Goal: Information Seeking & Learning: Learn about a topic

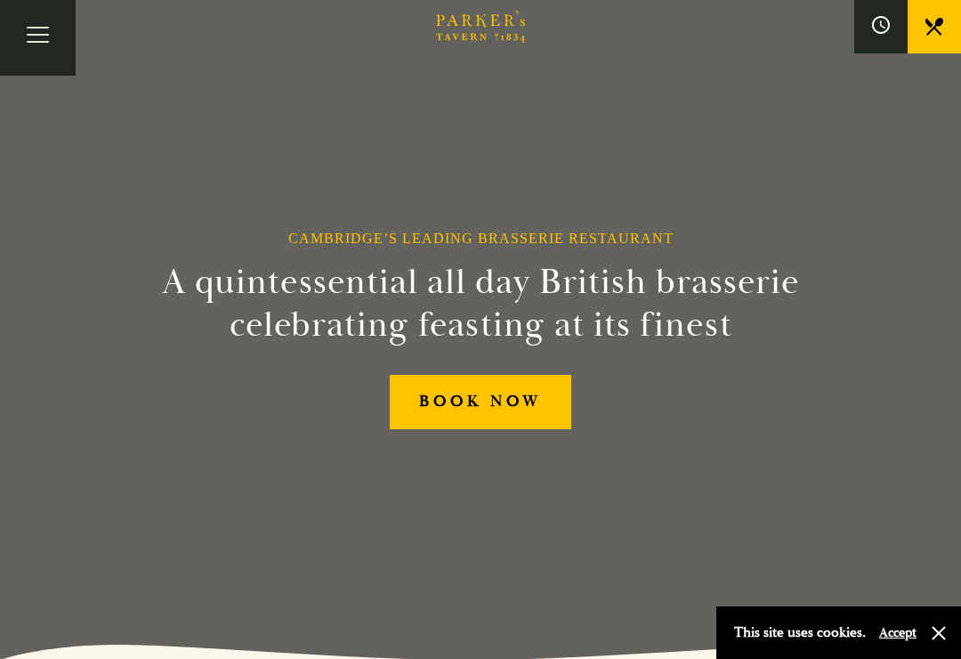
click at [953, 628] on div "This site uses cookies. Accept" at bounding box center [839, 632] width 245 height 53
click at [28, 242] on section "Cambridge’s Leading Brasserie Restaurant A quintessential all day British brass…" at bounding box center [480, 329] width 961 height 659
click at [54, 53] on button "Toggle navigation" at bounding box center [38, 38] width 76 height 76
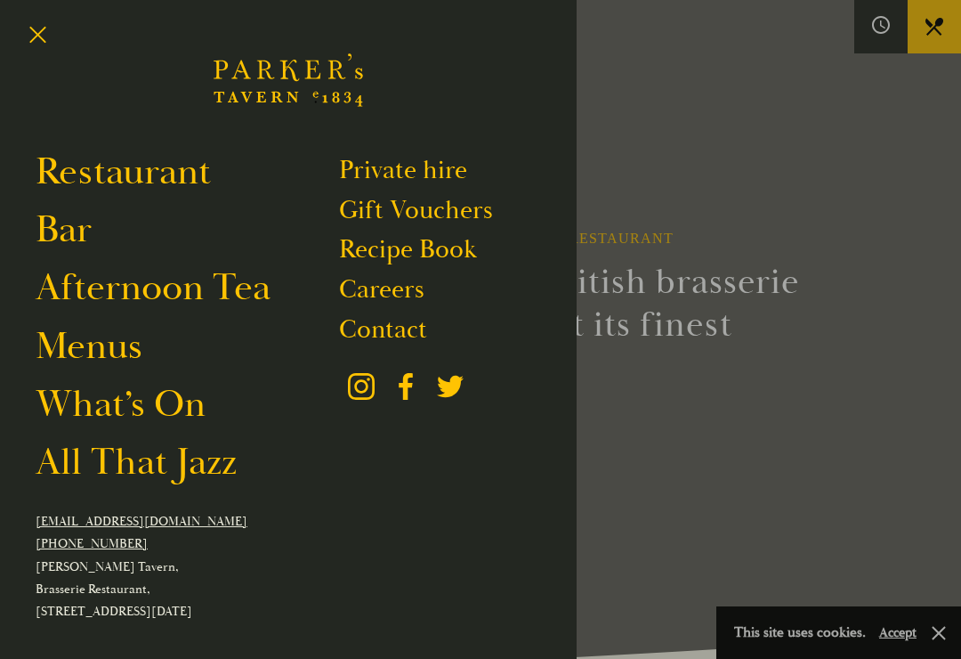
click at [72, 351] on link "Menus" at bounding box center [89, 346] width 107 height 48
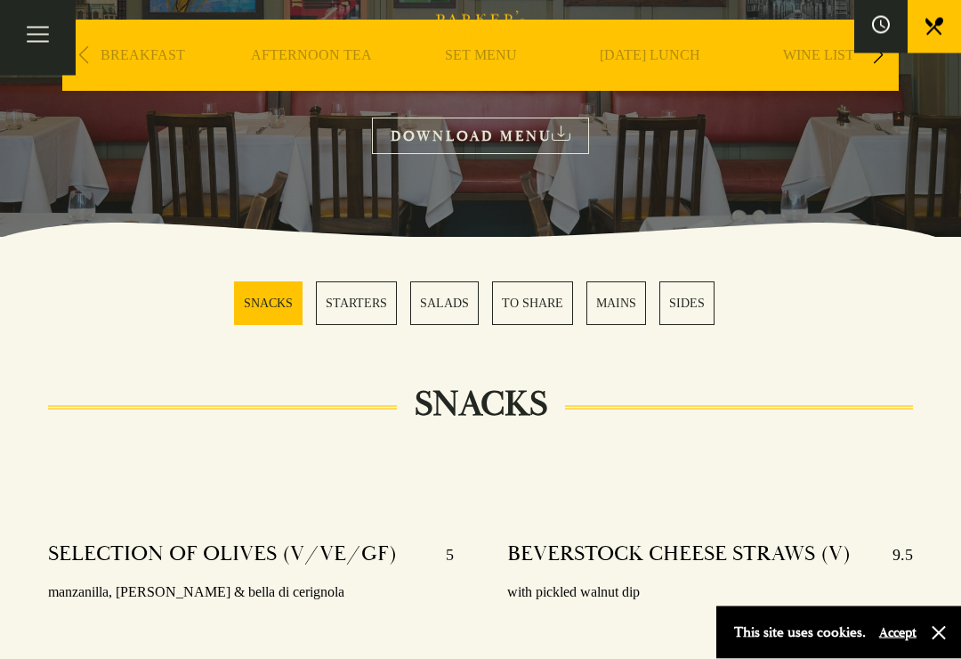
scroll to position [296, 0]
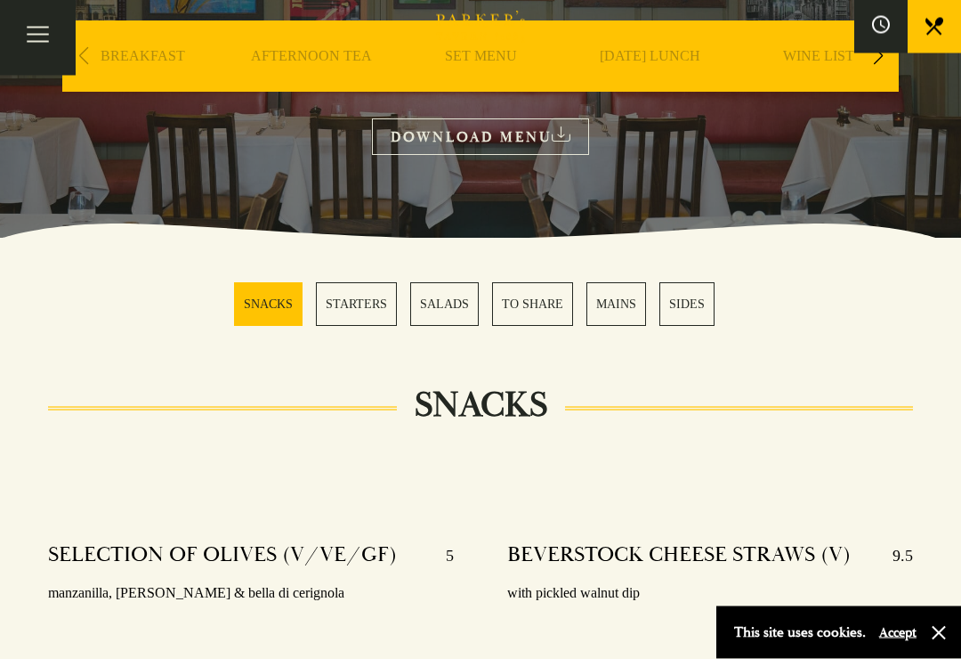
click at [351, 312] on link "STARTERS" at bounding box center [356, 305] width 81 height 44
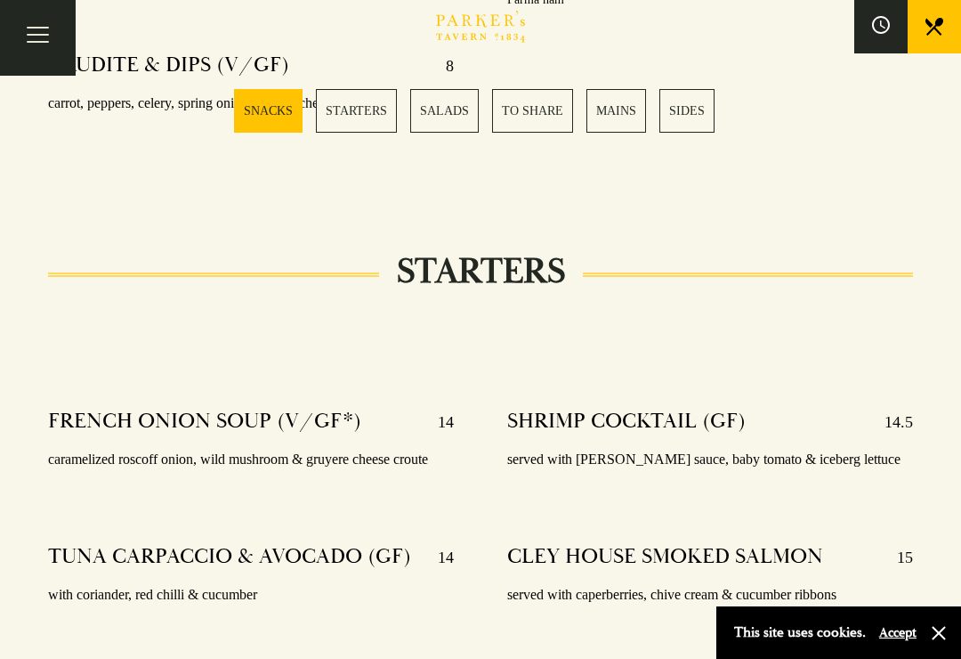
scroll to position [1192, 0]
click at [610, 116] on link "MAINS" at bounding box center [617, 111] width 60 height 44
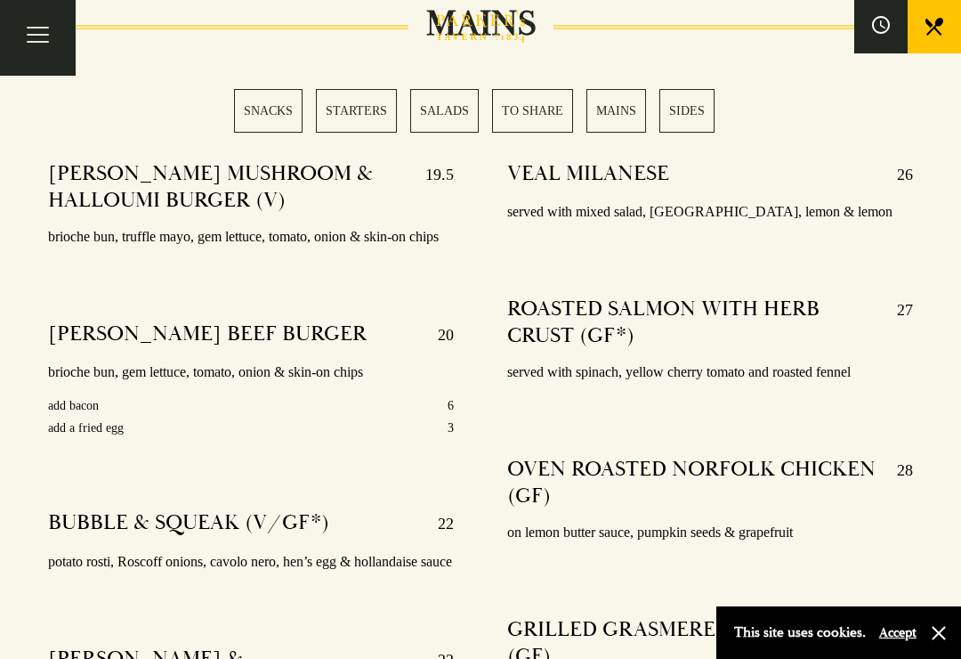
scroll to position [3113, 0]
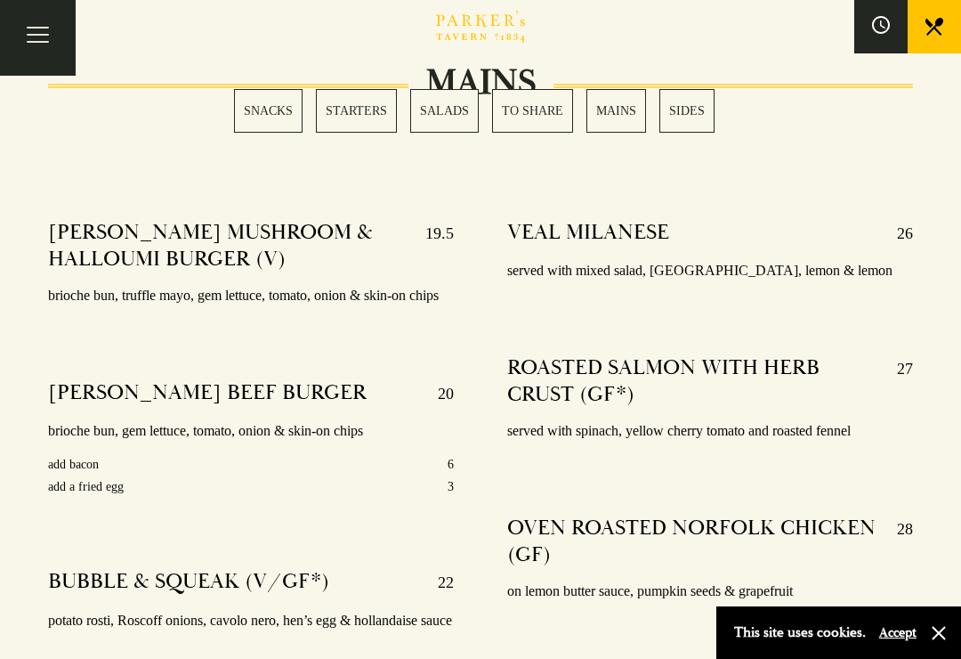
click at [85, 249] on h4 "[PERSON_NAME] MUSHROOM & HALLOUMI BURGER (V)" at bounding box center [228, 245] width 360 height 53
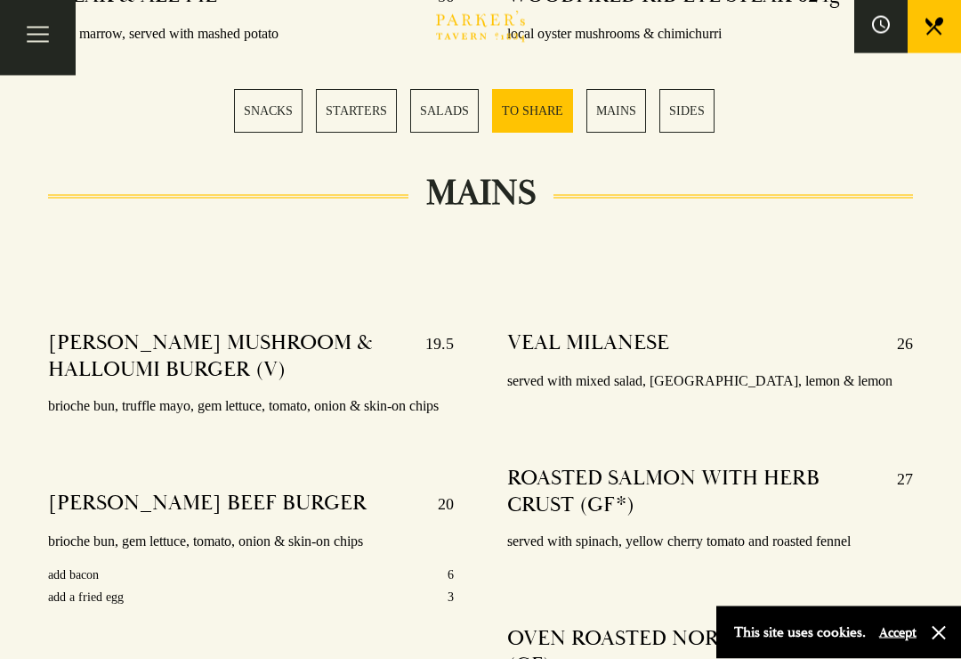
scroll to position [3001, 0]
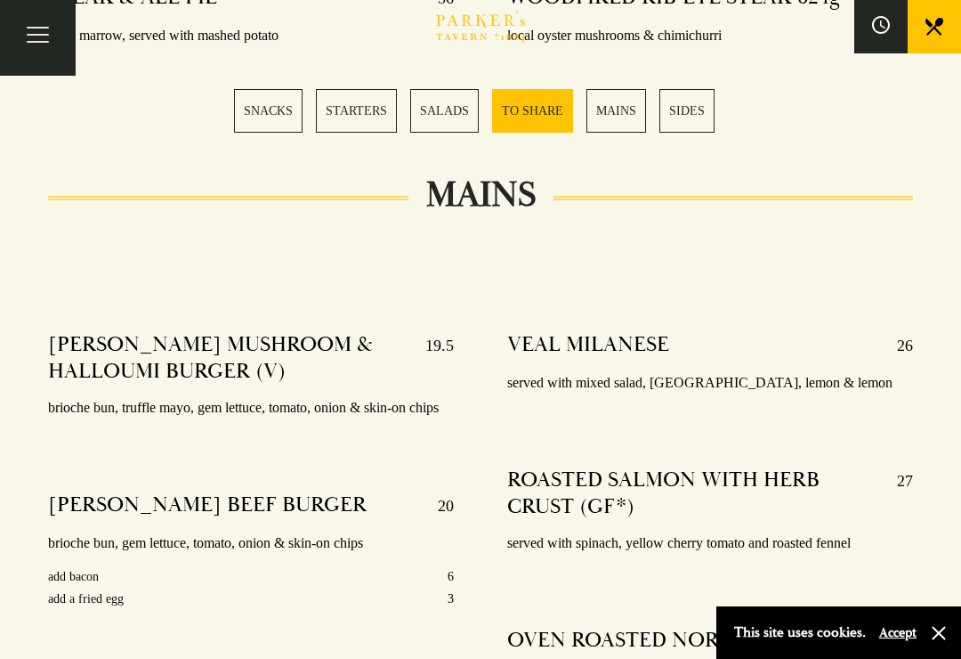
click at [612, 130] on link "MAINS" at bounding box center [617, 111] width 60 height 44
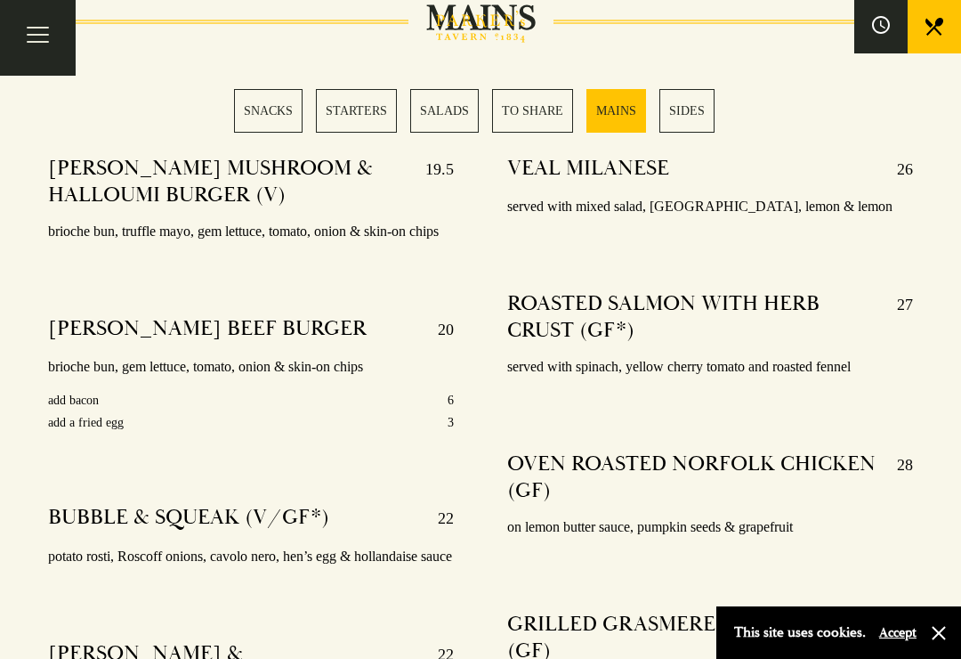
scroll to position [3193, 0]
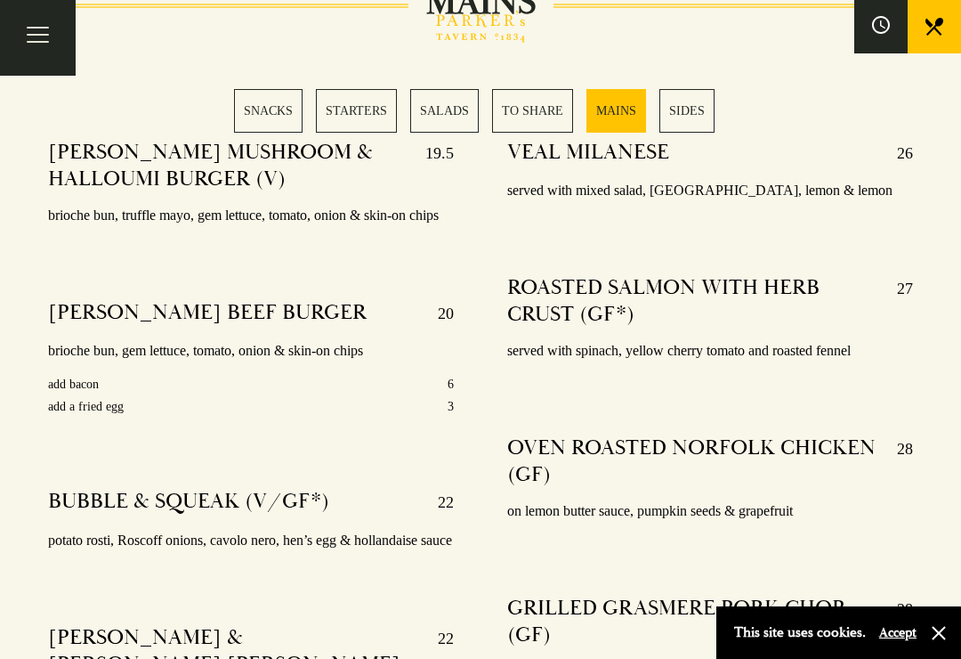
click at [708, 101] on link "SIDES" at bounding box center [687, 111] width 55 height 44
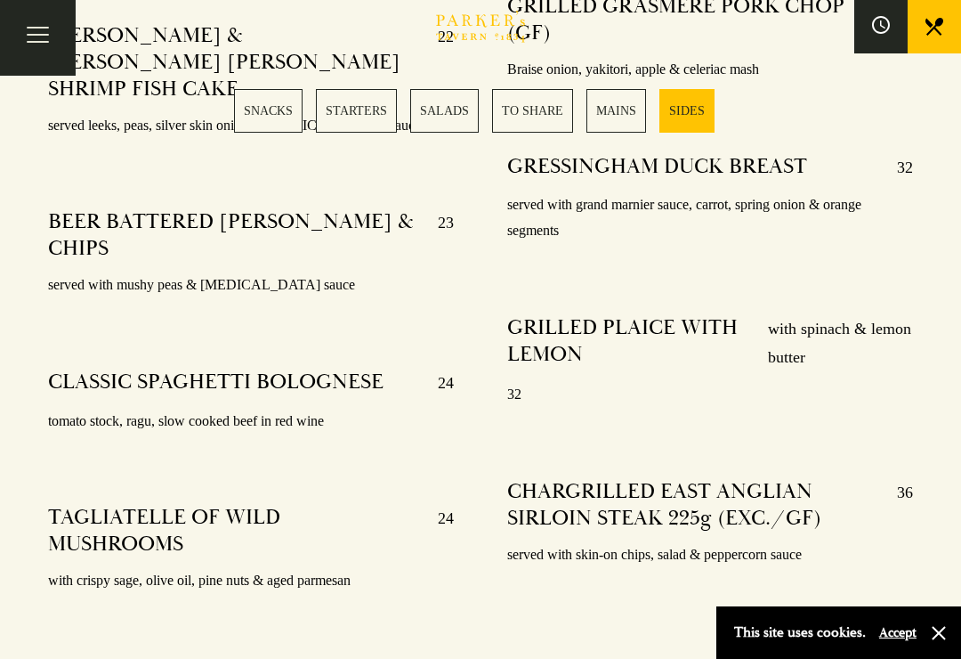
scroll to position [4505, 0]
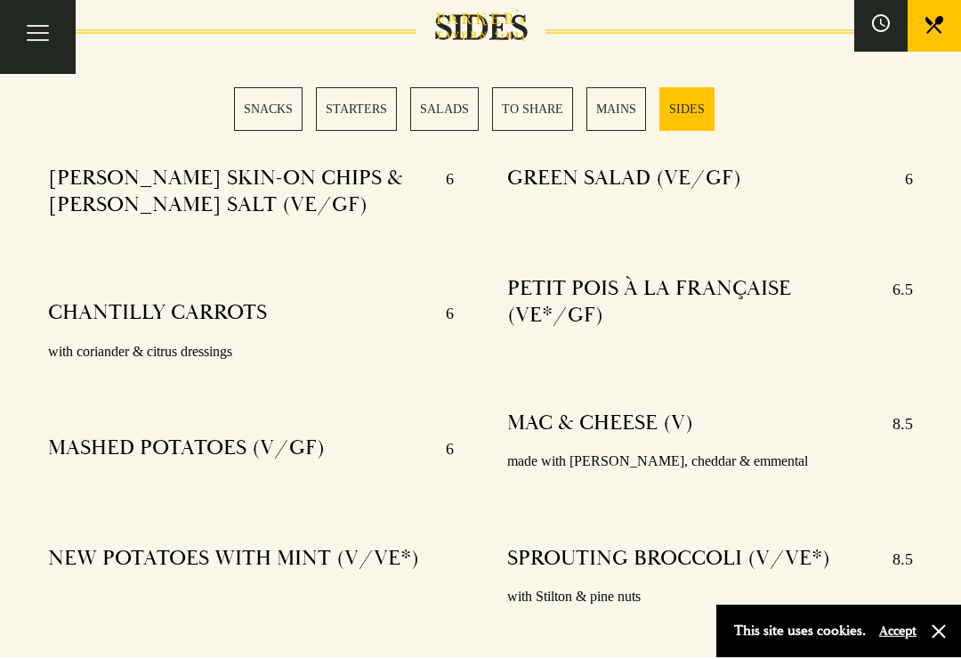
click at [258, 127] on link "SNACKS" at bounding box center [268, 111] width 69 height 44
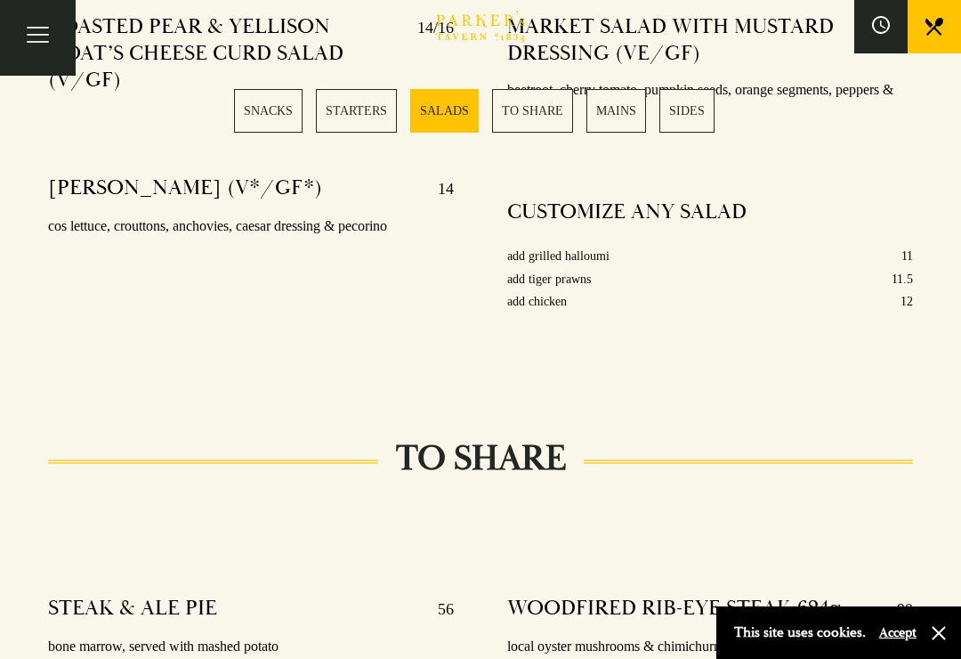
scroll to position [2388, 0]
